Goal: Task Accomplishment & Management: Manage account settings

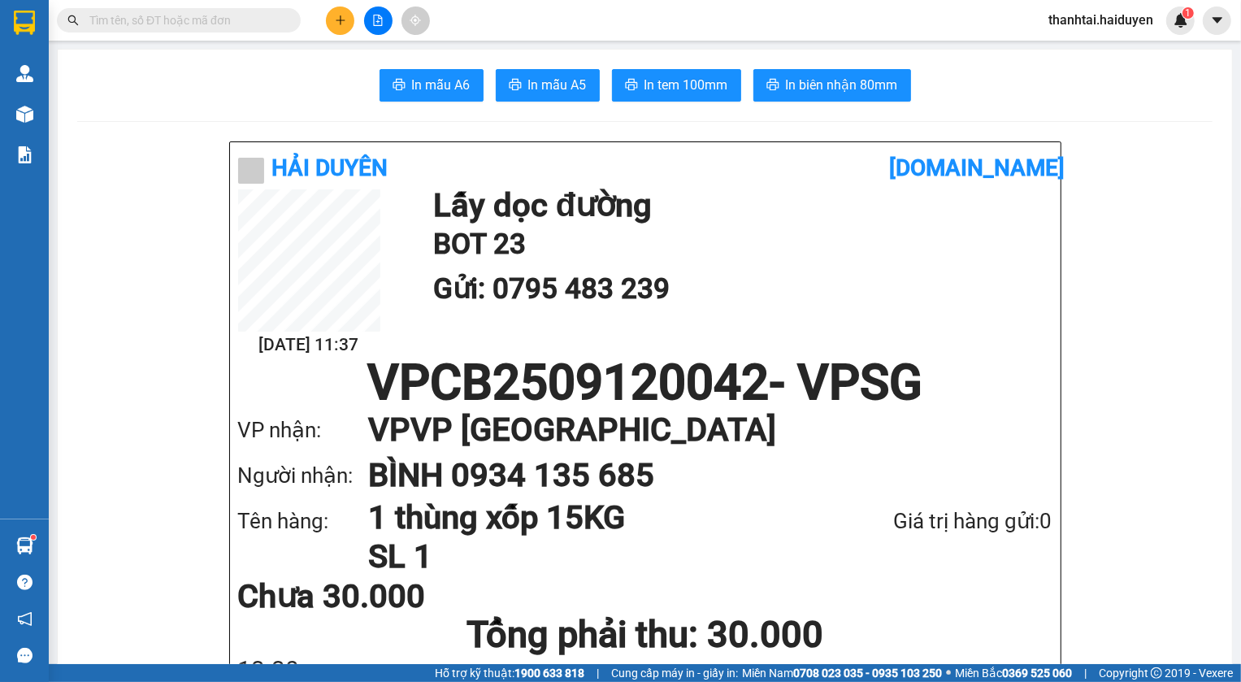
click at [1108, 25] on span "thanhtai.haiduyen" at bounding box center [1100, 20] width 131 height 20
click at [1106, 47] on span "Đăng xuất" at bounding box center [1108, 50] width 97 height 18
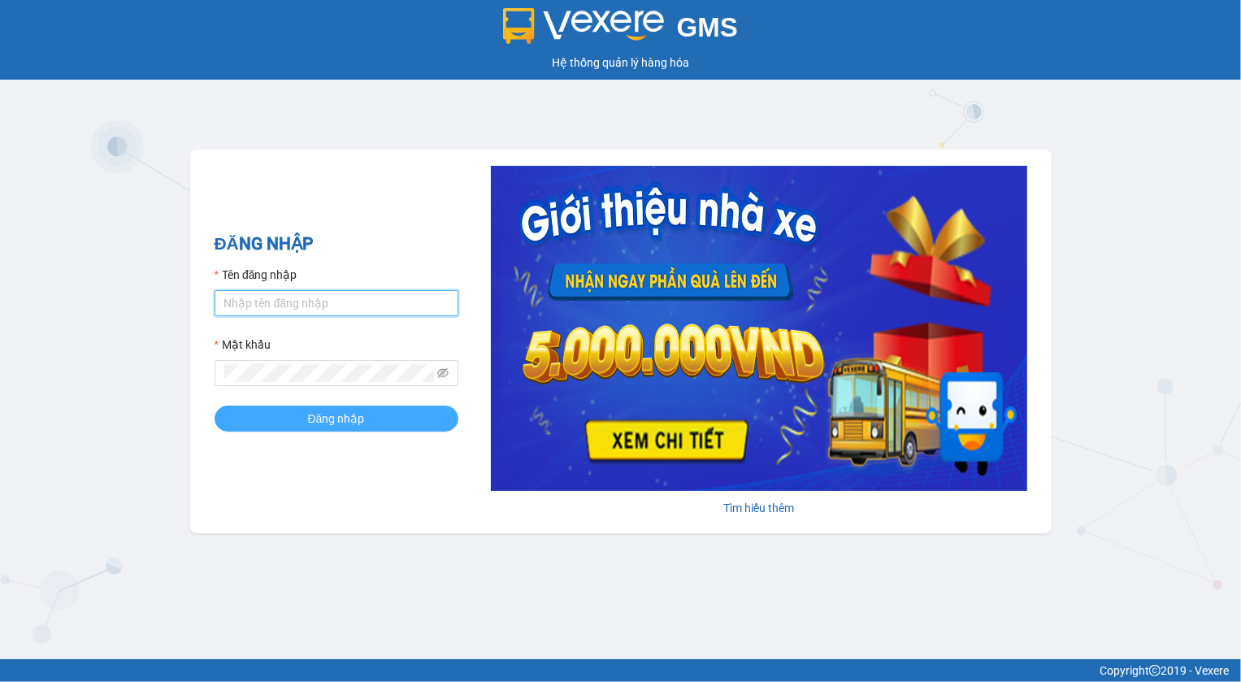
type input "baodat.haiduyen"
click at [309, 414] on span "Đăng nhập" at bounding box center [336, 419] width 57 height 18
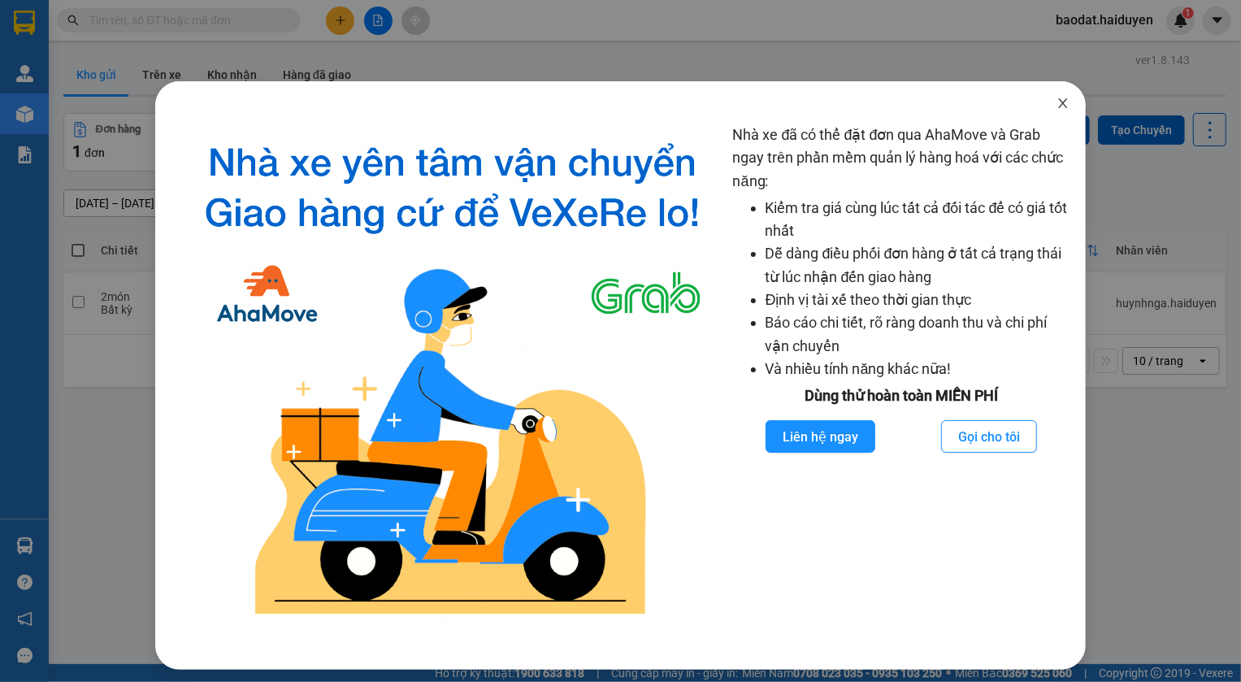
click at [1058, 107] on icon "close" at bounding box center [1062, 103] width 9 height 10
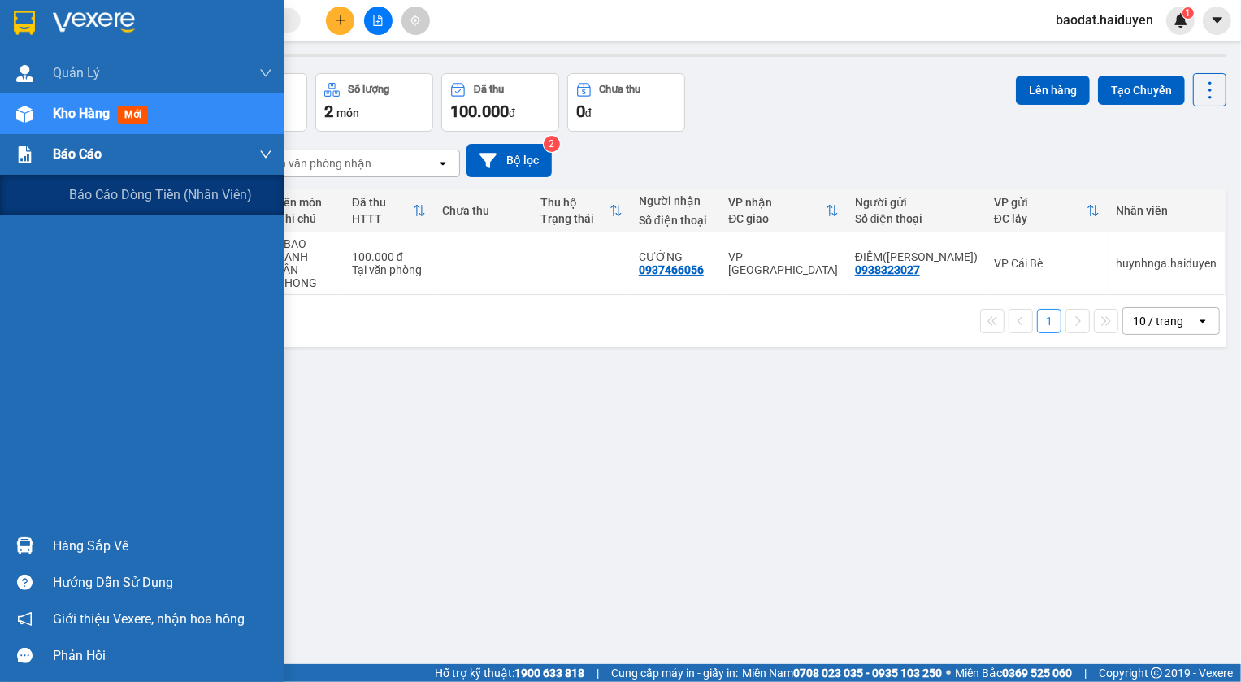
scroll to position [74, 0]
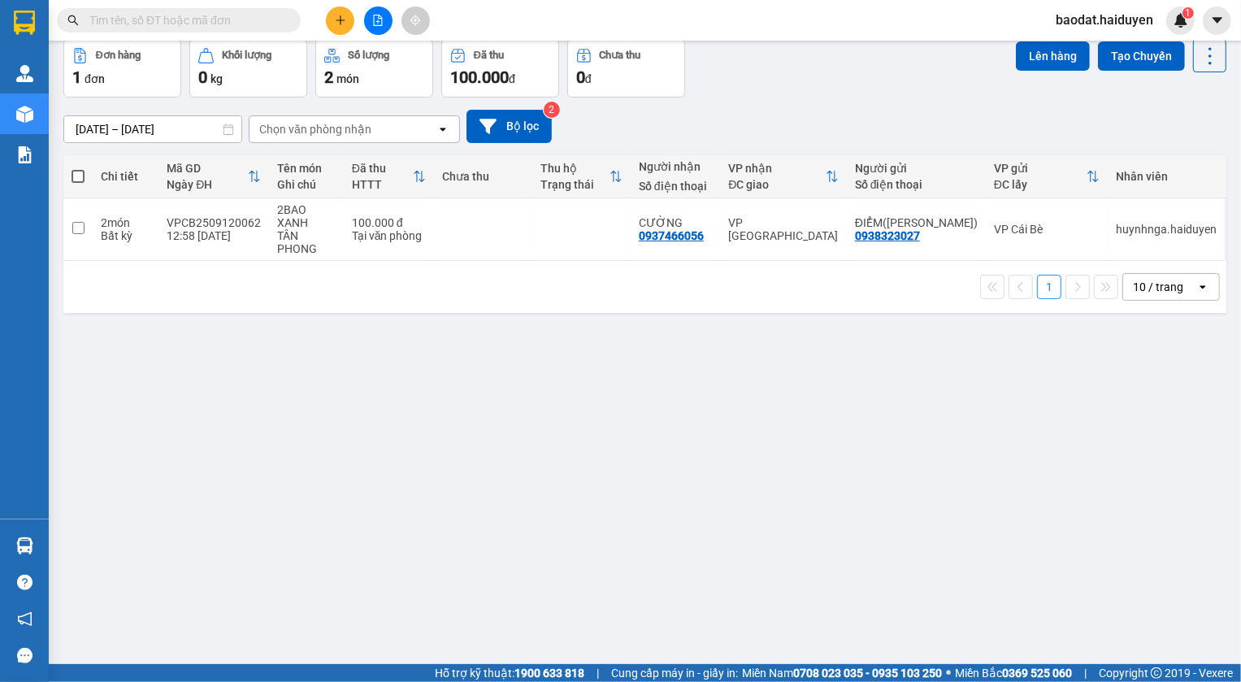
click at [253, 15] on input "text" at bounding box center [185, 20] width 192 height 18
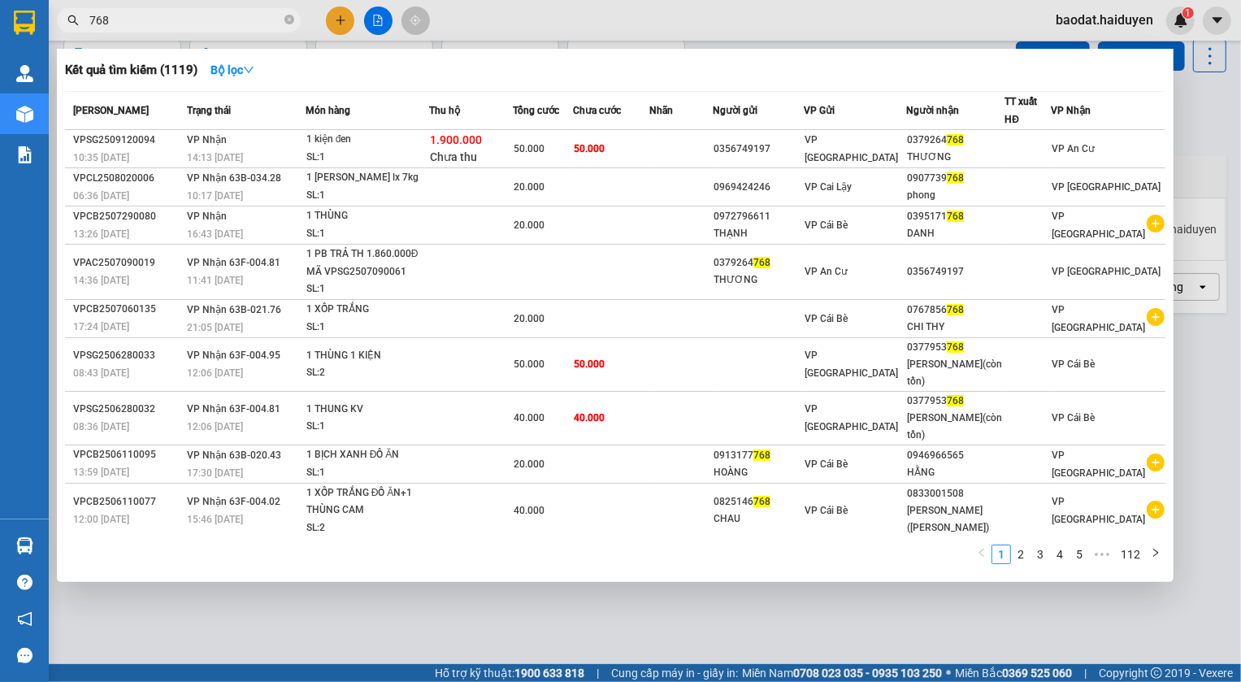
type input "768"
